Goal: Task Accomplishment & Management: Manage account settings

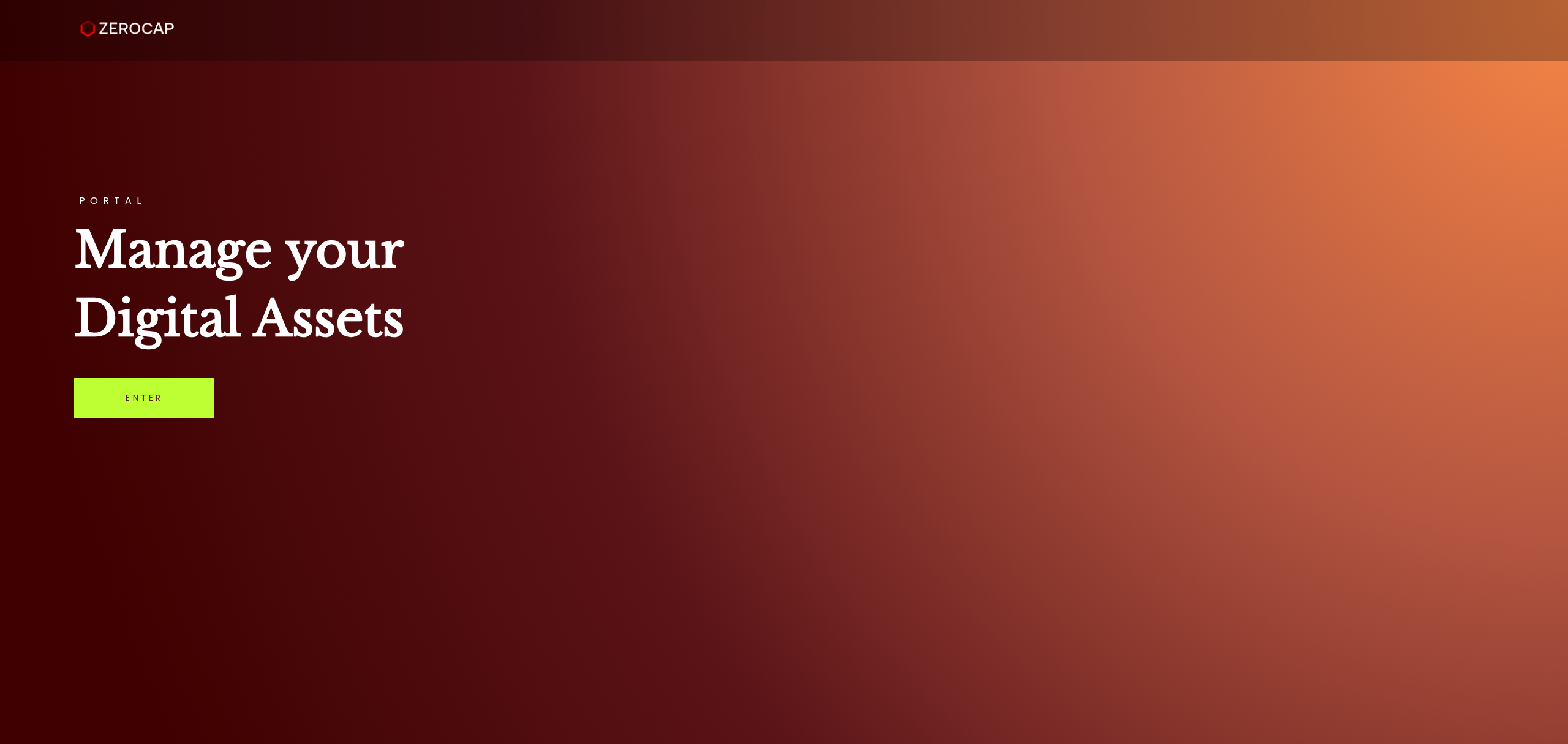
click at [184, 390] on link "Enter" at bounding box center [144, 397] width 141 height 41
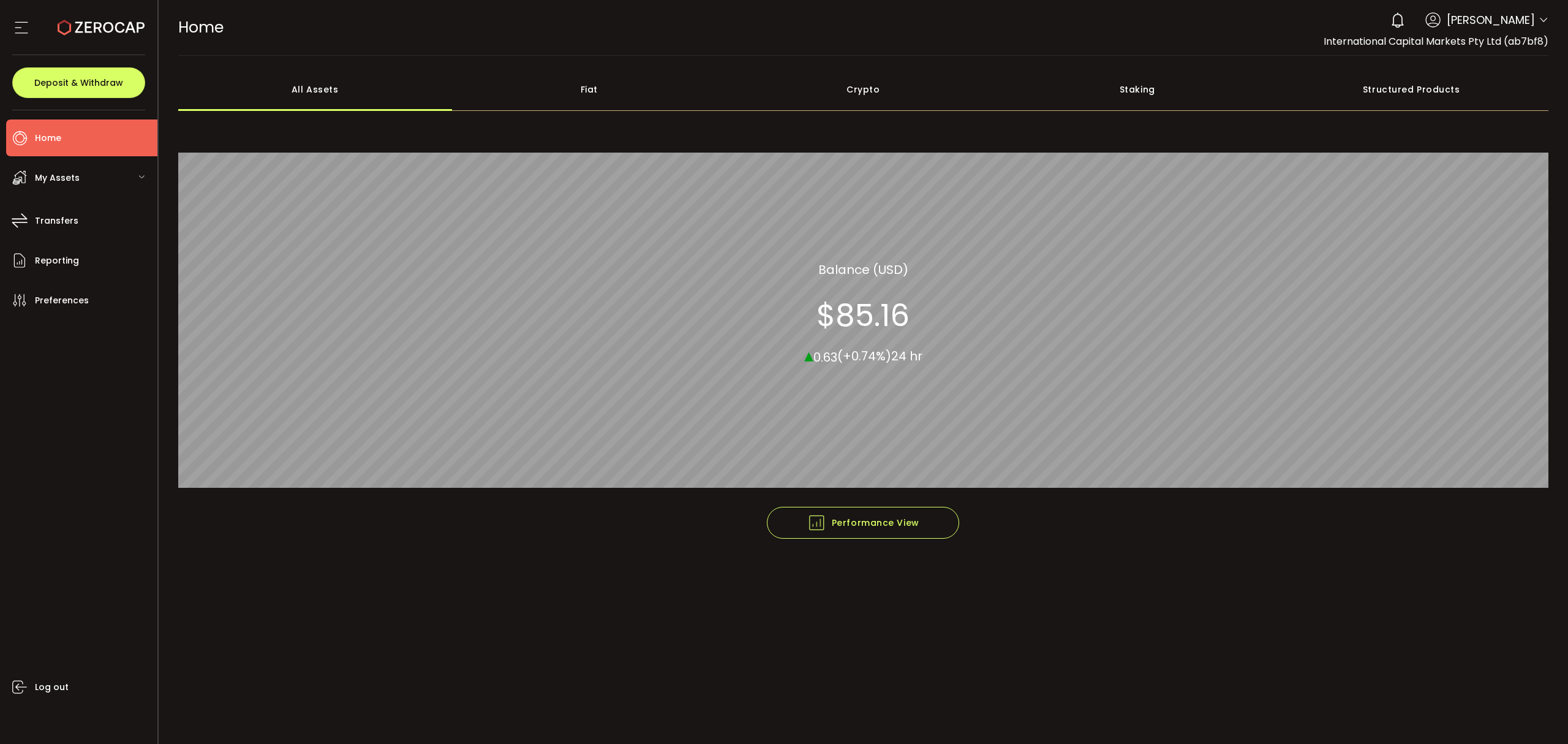
click at [1540, 20] on icon at bounding box center [1543, 20] width 10 height 10
click at [1547, 16] on icon at bounding box center [1543, 20] width 10 height 10
click at [1467, 25] on span "[PERSON_NAME]" at bounding box center [1490, 20] width 88 height 16
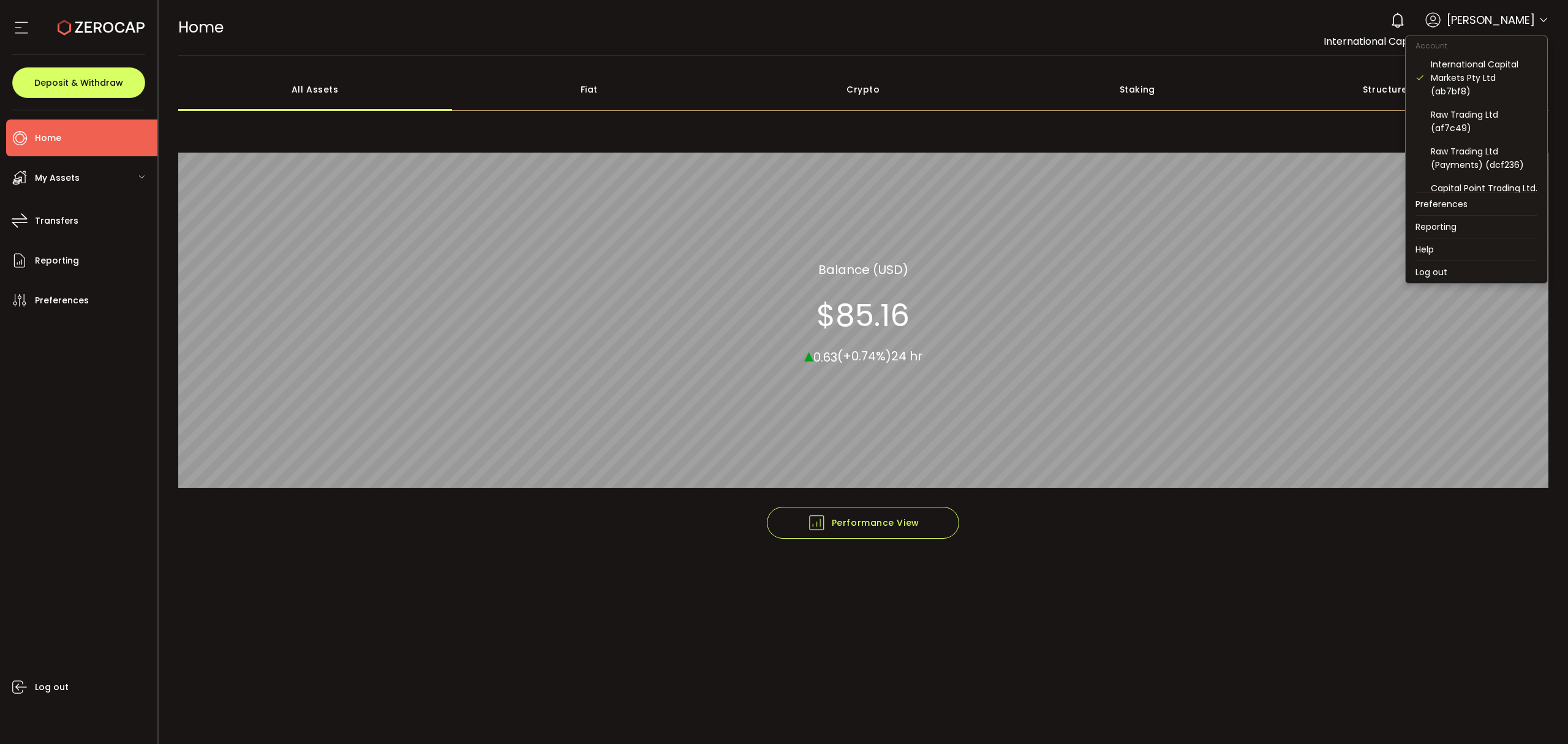
click at [1544, 18] on icon at bounding box center [1543, 20] width 10 height 10
click at [1465, 165] on div "Raw Trading Ltd (Payments) (dcf236)" at bounding box center [1484, 158] width 107 height 27
